Goal: Find specific page/section: Find specific page/section

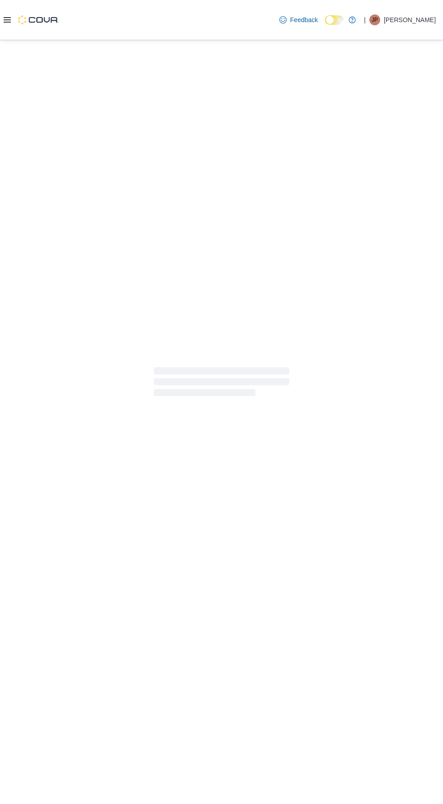
click at [8, 38] on div at bounding box center [31, 20] width 55 height 40
click at [9, 21] on icon at bounding box center [7, 19] width 7 height 5
click at [169, 158] on div at bounding box center [221, 383] width 443 height 687
click at [10, 21] on icon at bounding box center [7, 19] width 7 height 5
click at [182, 205] on div at bounding box center [221, 383] width 443 height 687
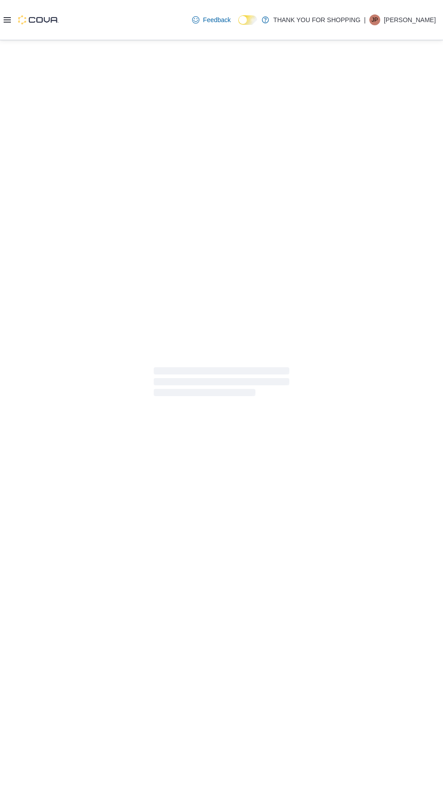
click at [7, 21] on icon at bounding box center [7, 19] width 7 height 5
click at [165, 188] on div at bounding box center [221, 383] width 443 height 687
